Goal: Task Accomplishment & Management: Complete application form

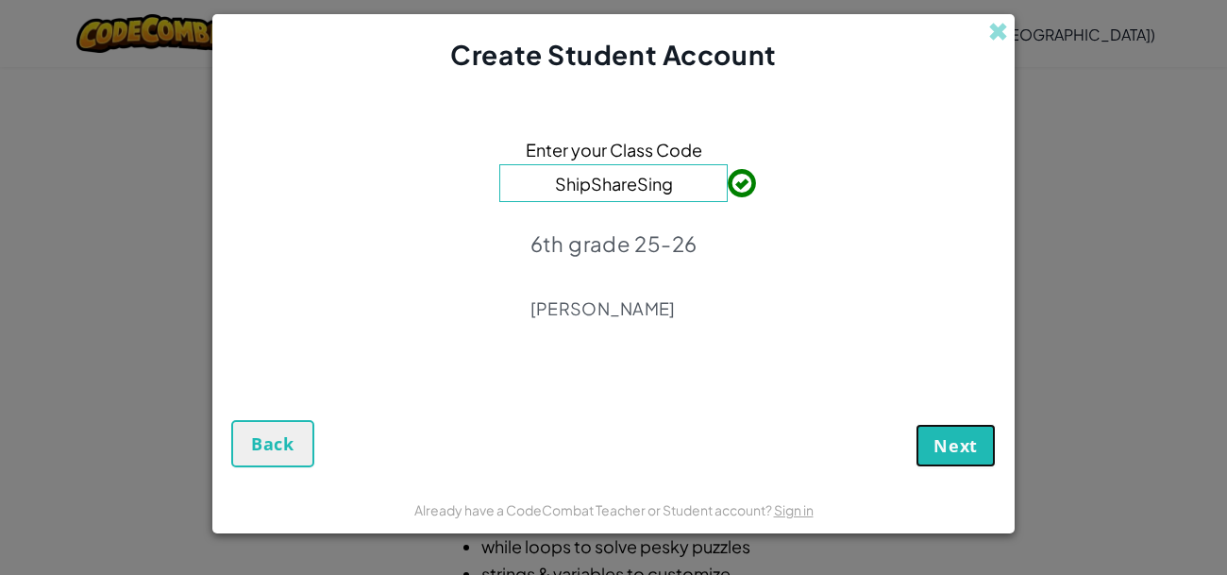
click at [938, 456] on button "Next" at bounding box center [956, 445] width 80 height 43
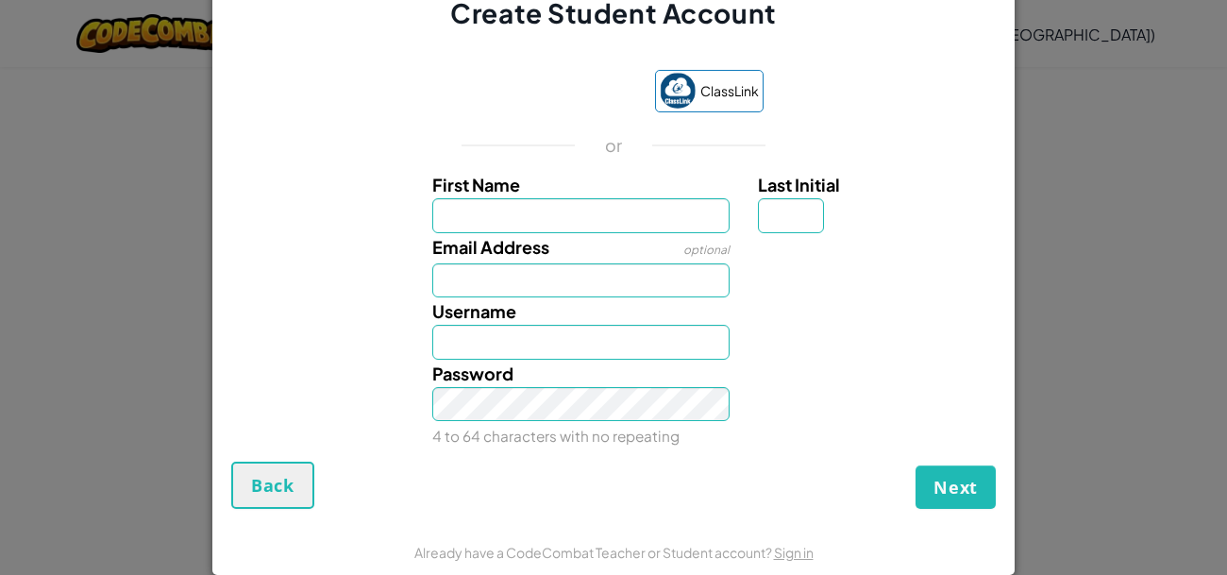
click at [686, 137] on div "or" at bounding box center [613, 145] width 365 height 23
click at [531, 223] on input "First Name" at bounding box center [581, 215] width 298 height 35
type input "x"
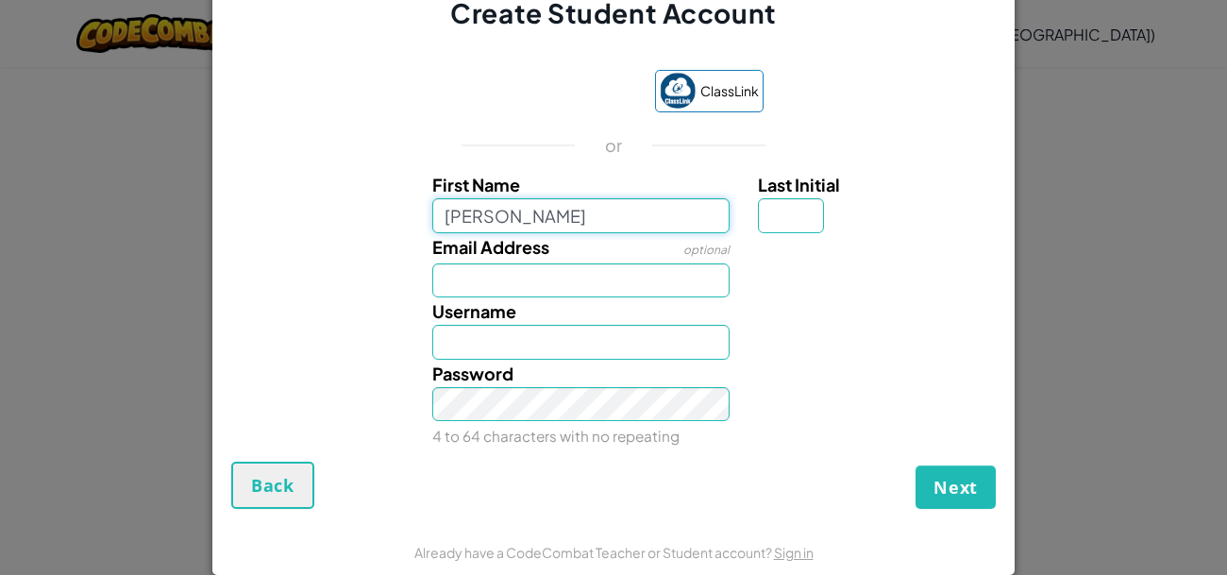
type input "[PERSON_NAME]"
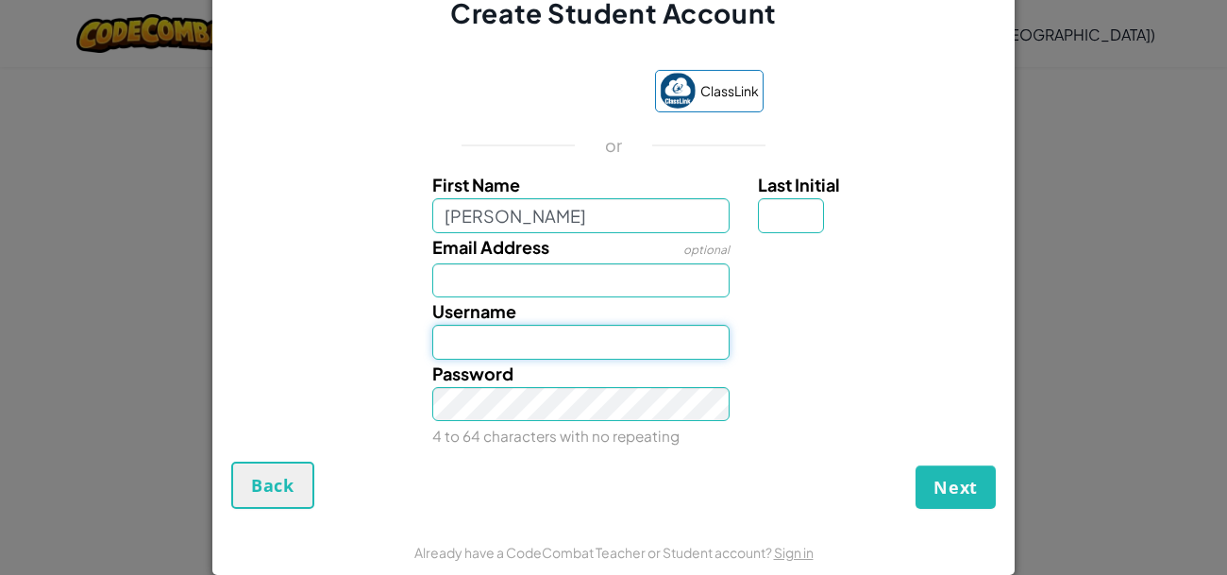
click at [515, 338] on input "Username" at bounding box center [581, 342] width 298 height 35
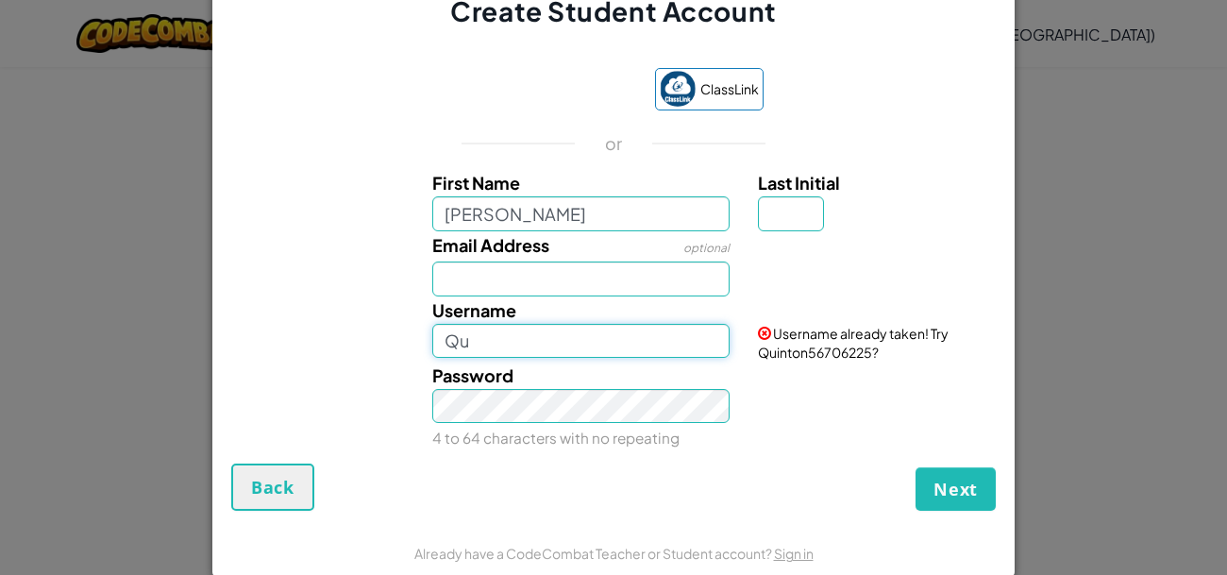
type input "Q"
type input "x"
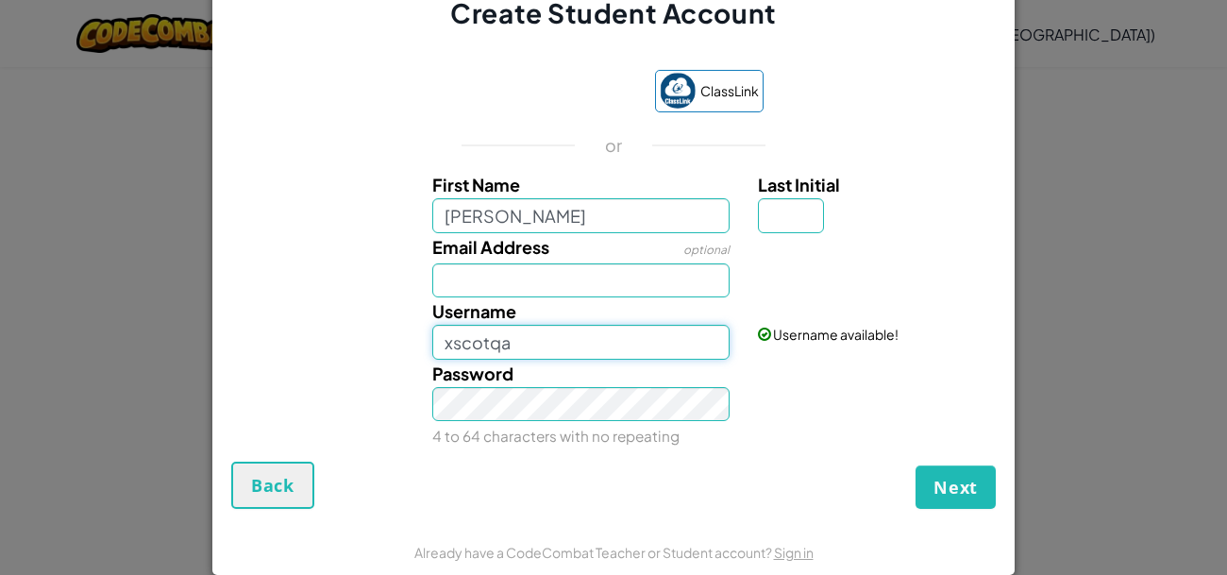
click at [550, 347] on input "xscotqa" at bounding box center [581, 342] width 298 height 35
type input "x"
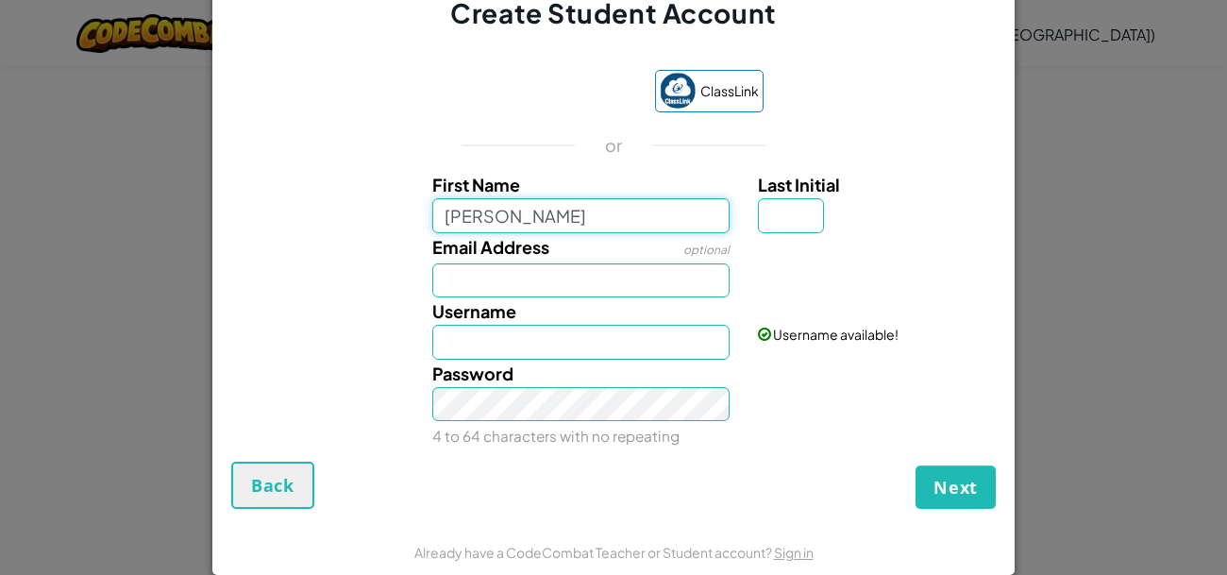
click at [549, 220] on input "[PERSON_NAME]" at bounding box center [581, 215] width 298 height 35
type input "q"
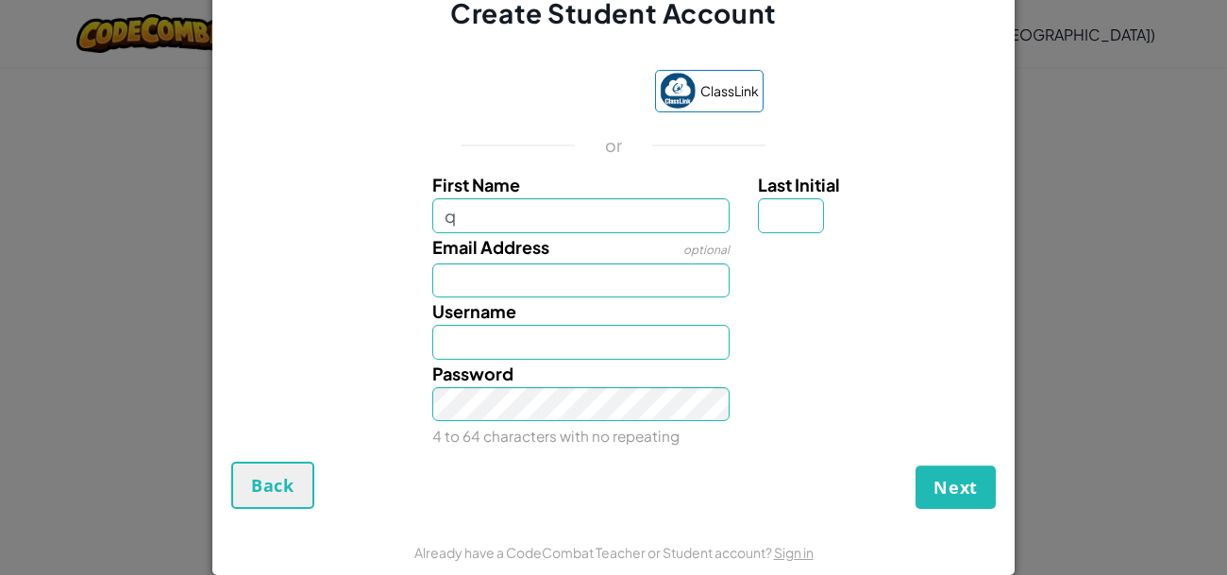
type input "Q"
